Goal: Task Accomplishment & Management: Use online tool/utility

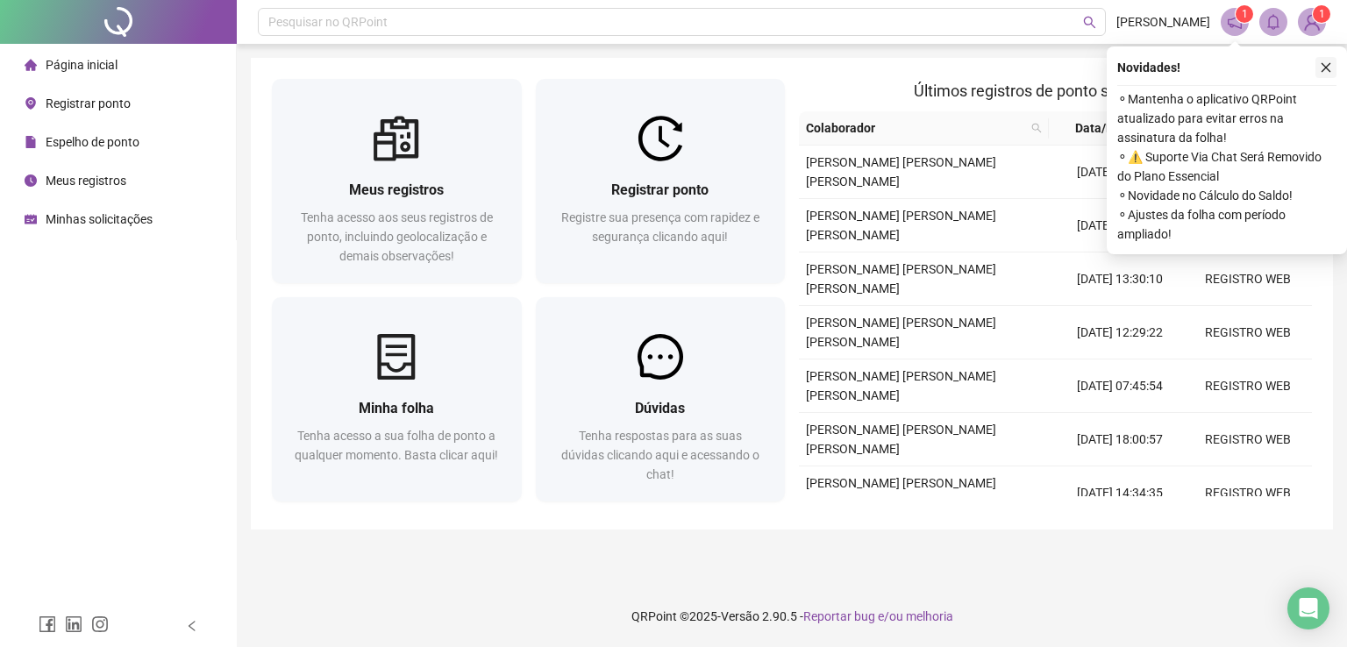
click at [1320, 71] on icon "close" at bounding box center [1326, 67] width 12 height 12
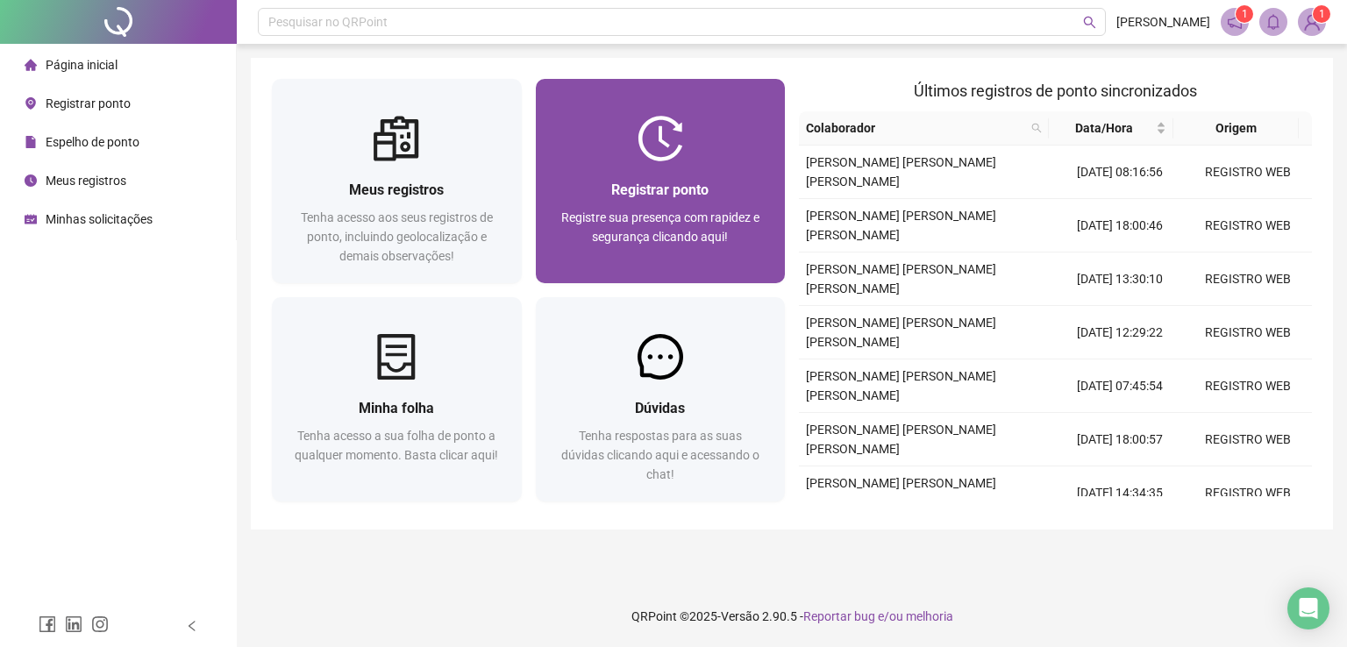
click at [718, 191] on div "Registrar ponto" at bounding box center [661, 190] width 208 height 22
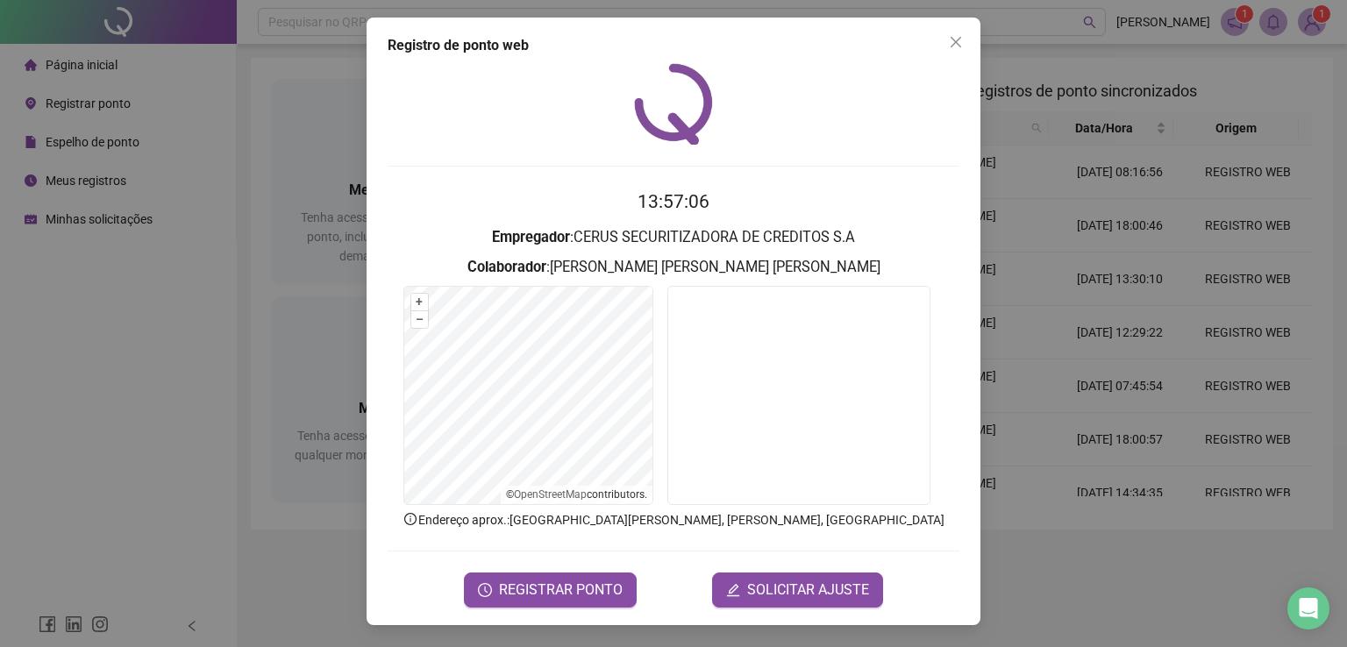
click at [550, 607] on div "Registro [PERSON_NAME] web 13:57:06 Empregador : CERUS SECURITIZADORA DE CREDIT…" at bounding box center [673, 322] width 614 height 608
click at [550, 595] on span "REGISTRAR PONTO" at bounding box center [561, 590] width 124 height 21
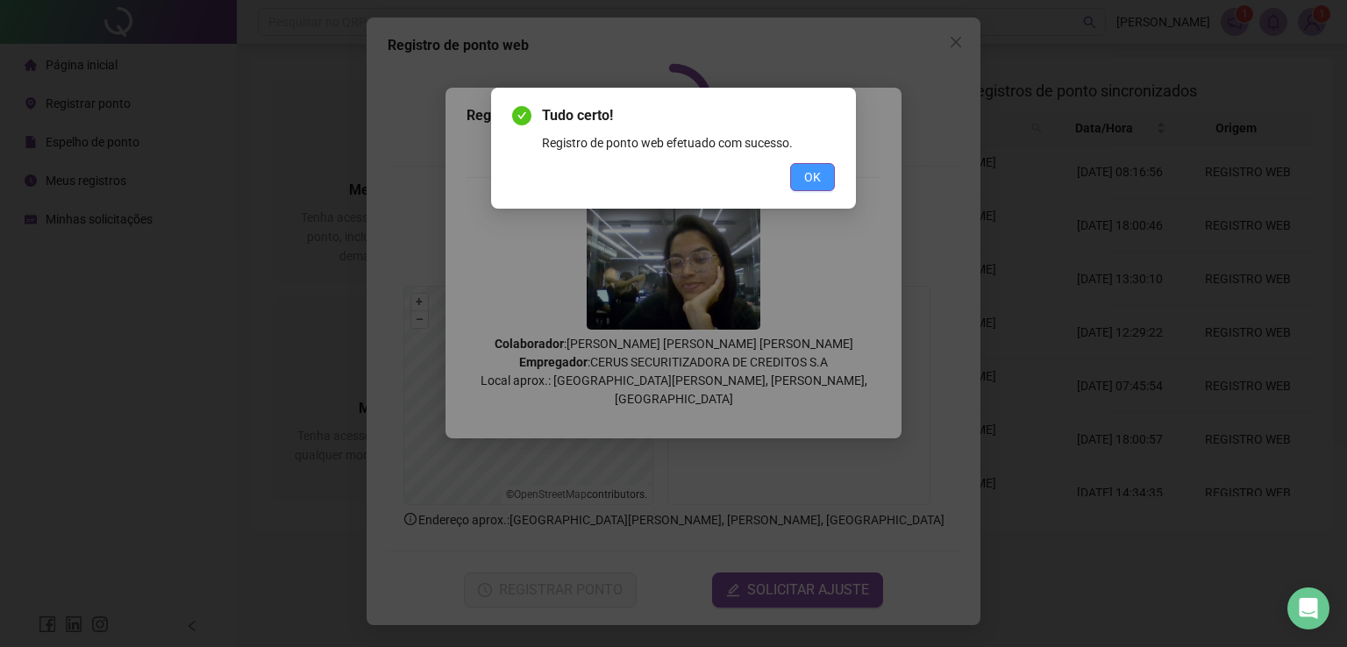
click at [820, 177] on span "OK" at bounding box center [812, 176] width 17 height 19
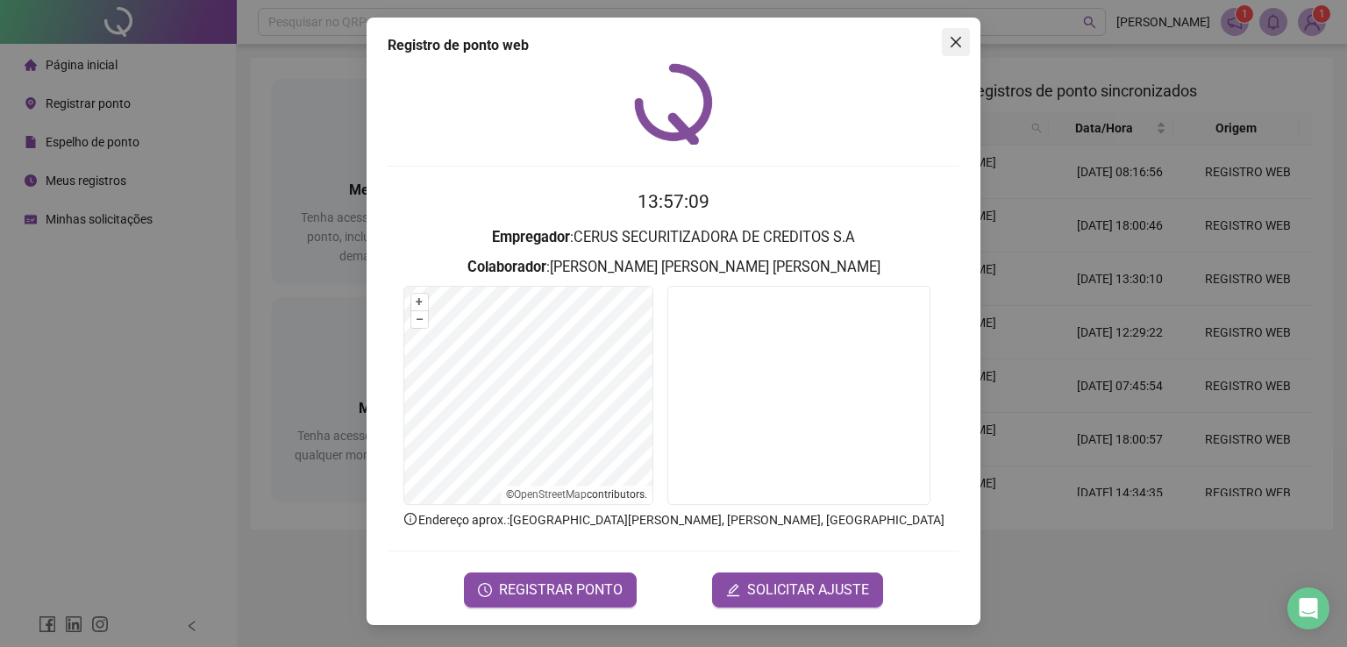
click at [954, 44] on icon "close" at bounding box center [955, 42] width 11 height 11
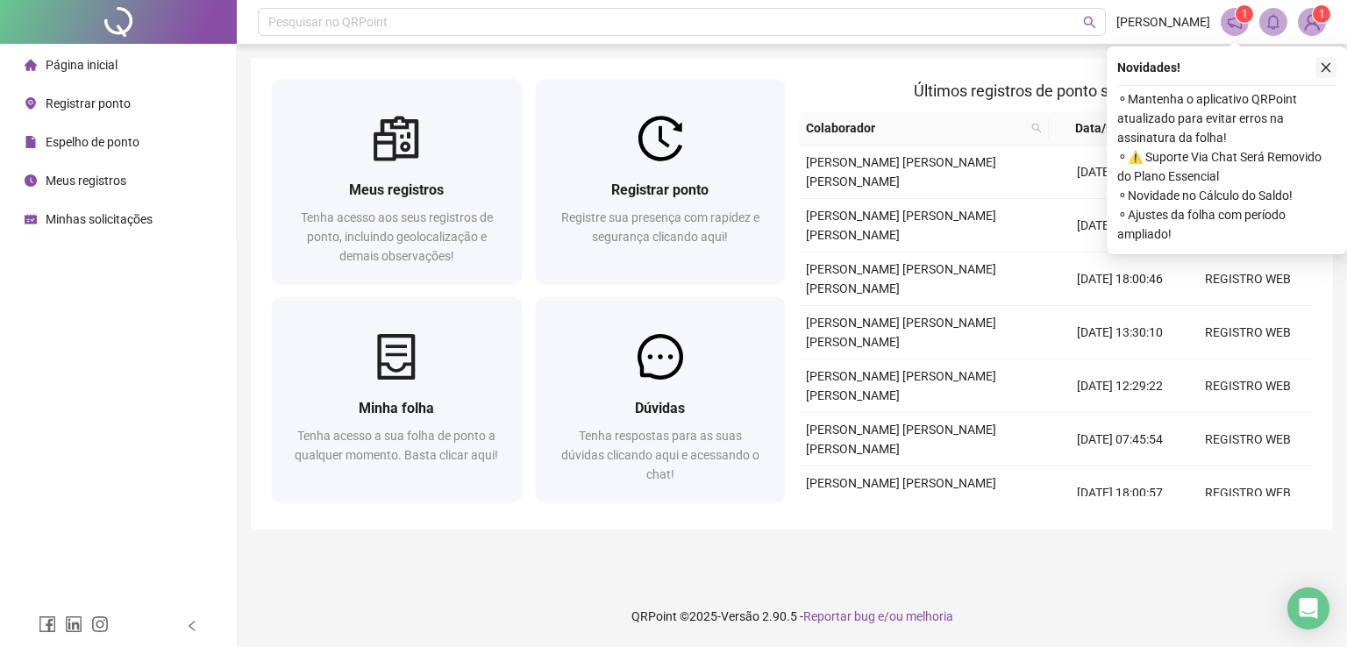
click at [1325, 63] on icon "close" at bounding box center [1326, 67] width 12 height 12
